Goal: Task Accomplishment & Management: Complete application form

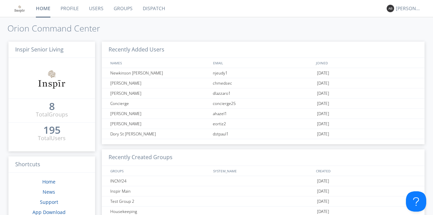
drag, startPoint x: 97, startPoint y: 7, endPoint x: 240, endPoint y: 32, distance: 144.9
click at [98, 7] on link "Users" at bounding box center [96, 8] width 25 height 17
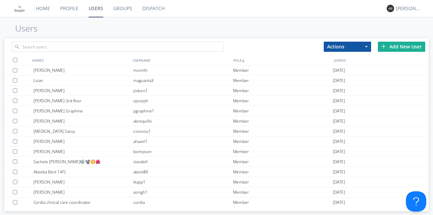
click at [391, 46] on div "Add New User" at bounding box center [401, 47] width 47 height 10
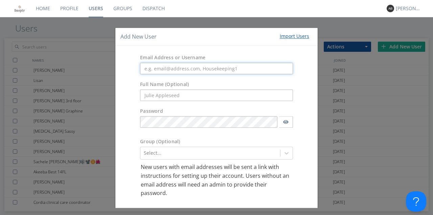
click at [156, 68] on input "text" at bounding box center [216, 68] width 153 height 11
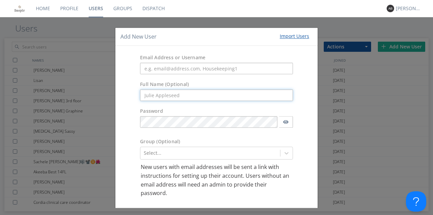
click at [150, 96] on input "text" at bounding box center [216, 95] width 153 height 11
type input "[PERSON_NAME]"
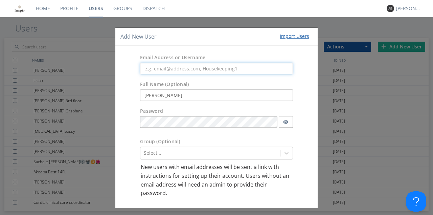
click at [143, 68] on input "text" at bounding box center [216, 68] width 153 height 11
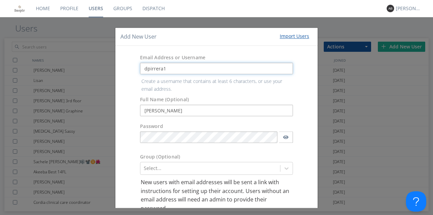
type input "dpirrera1"
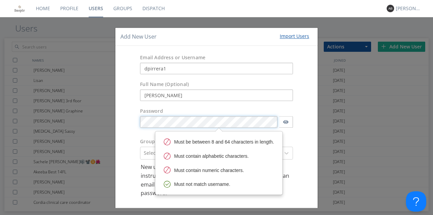
click at [156, 137] on body "Home Profile Users Groups Dispatch [PERSON_NAME] Users Actions Add to Group Del…" at bounding box center [216, 107] width 433 height 215
click at [300, 117] on div "Password" at bounding box center [216, 119] width 202 height 30
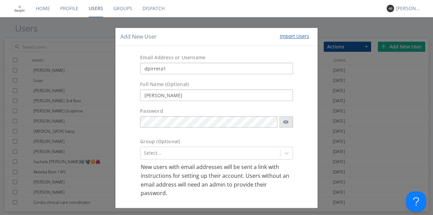
click at [283, 121] on icon "button" at bounding box center [285, 121] width 5 height 5
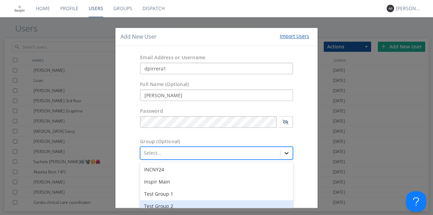
click at [284, 153] on div "option Test Group 2 focused, 4 of 8. 8 results available. Use Up and Down to ch…" at bounding box center [216, 153] width 153 height 13
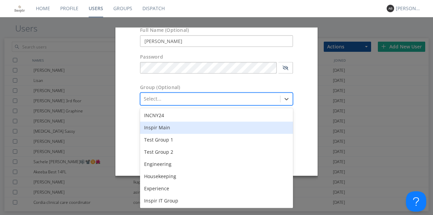
click at [165, 128] on div "Inspir Main" at bounding box center [216, 128] width 153 height 12
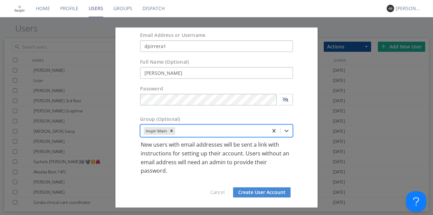
scroll to position [22, 0]
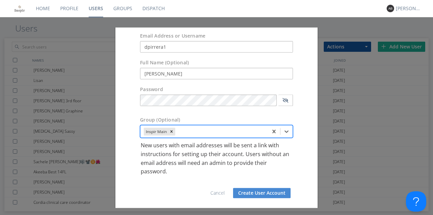
click at [256, 194] on button "Create User Account" at bounding box center [261, 193] width 57 height 10
